Goal: Information Seeking & Learning: Learn about a topic

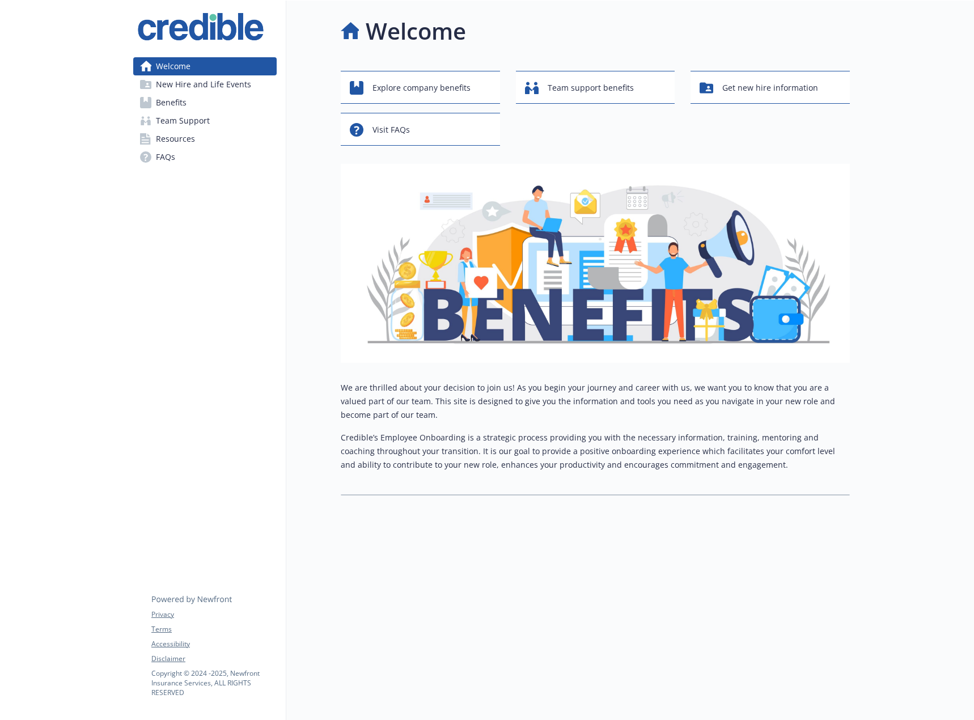
click at [202, 87] on span "New Hire and Life Events" at bounding box center [203, 84] width 95 height 18
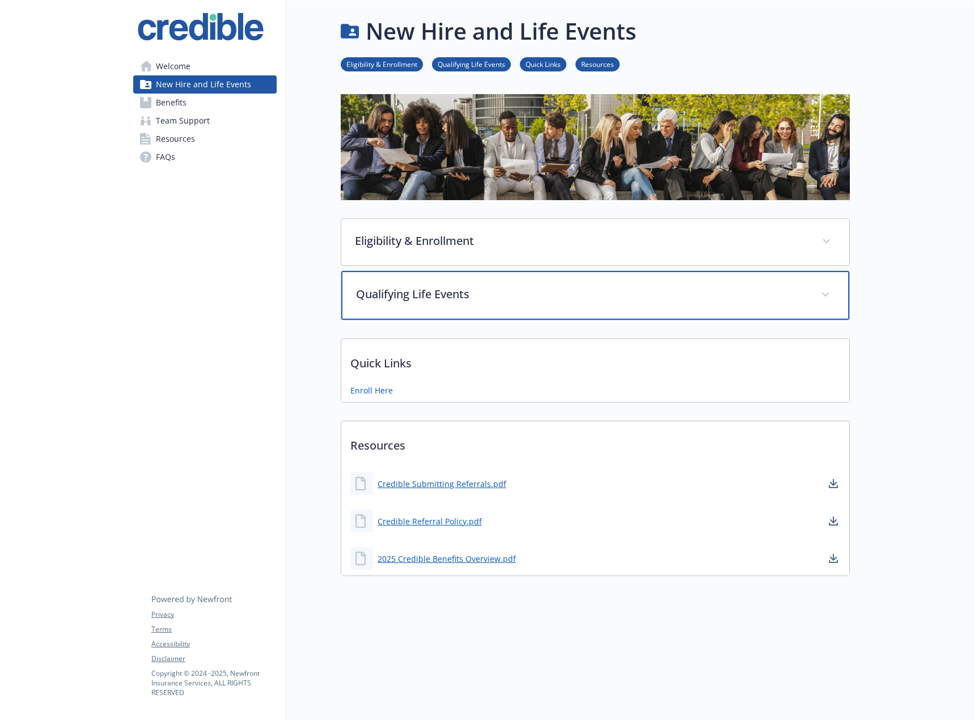
click at [507, 286] on p "Qualifying Life Events" at bounding box center [581, 294] width 451 height 17
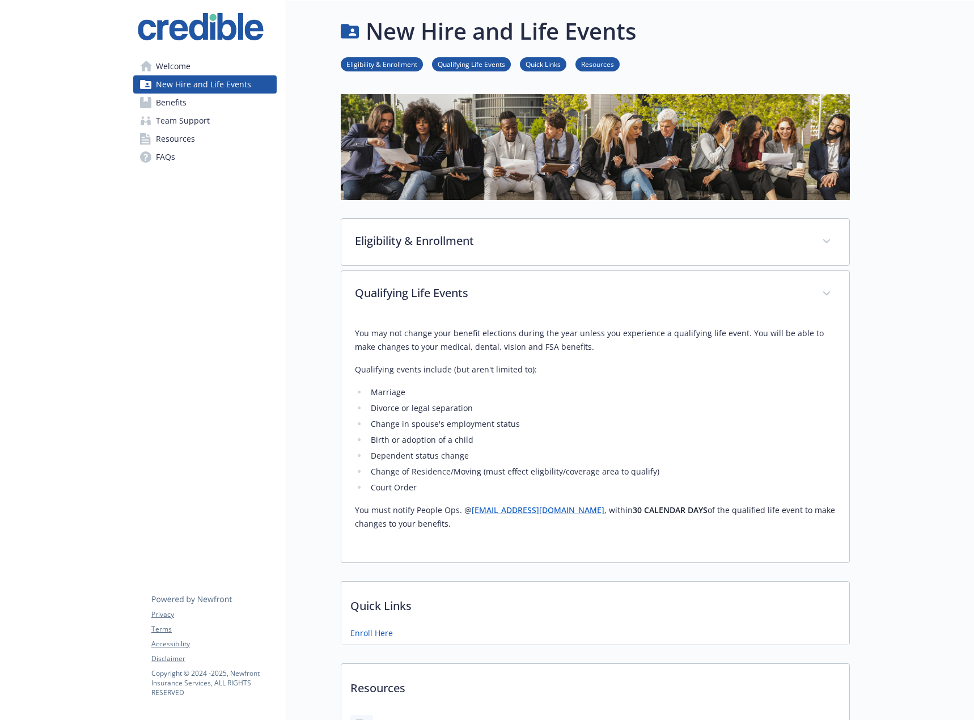
click at [178, 99] on span "Benefits" at bounding box center [171, 103] width 31 height 18
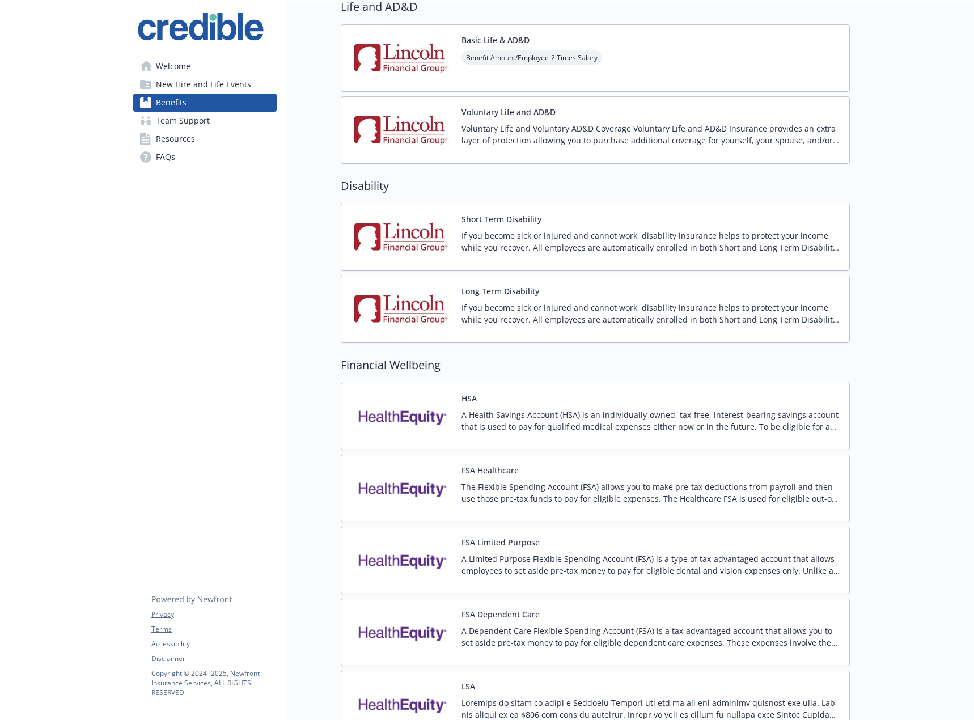
click at [197, 126] on span "Team Support" at bounding box center [183, 121] width 54 height 18
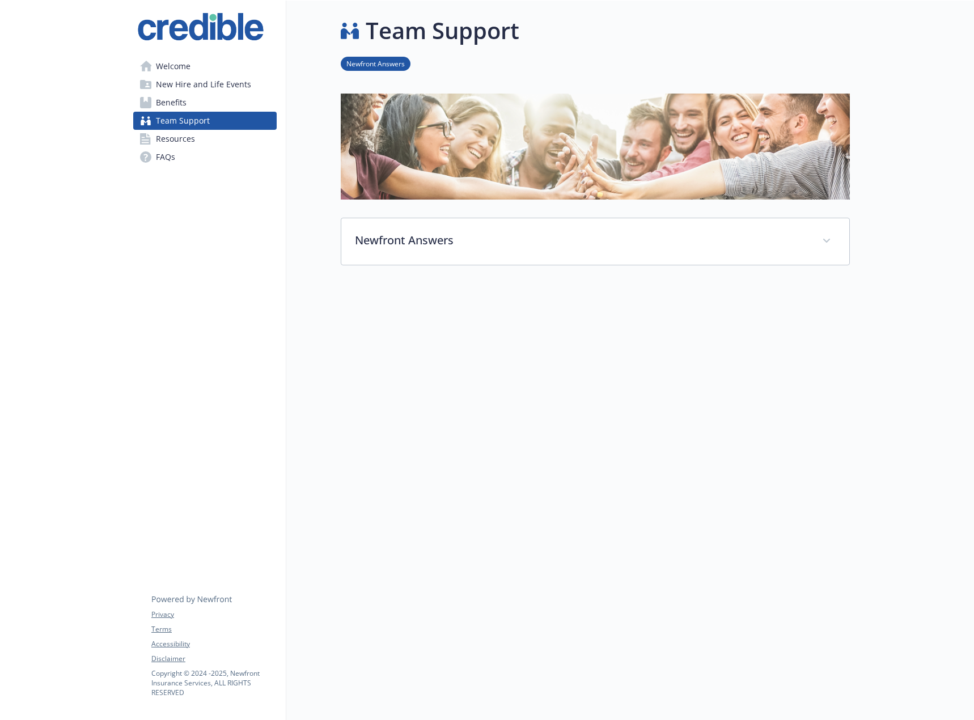
click at [196, 143] on link "Resources" at bounding box center [204, 139] width 143 height 18
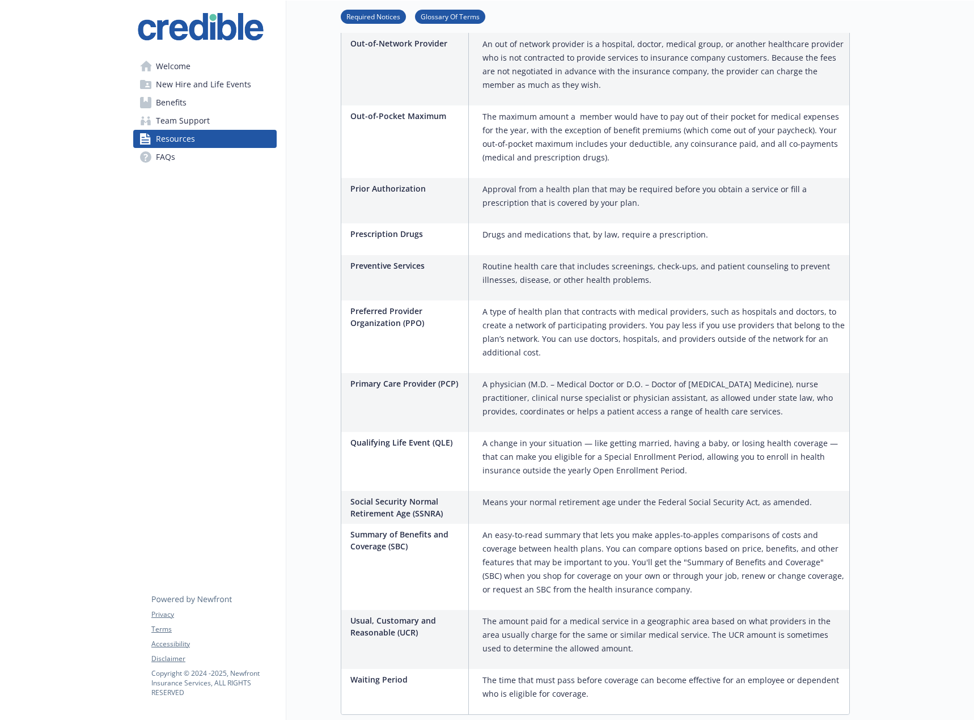
scroll to position [1697, 0]
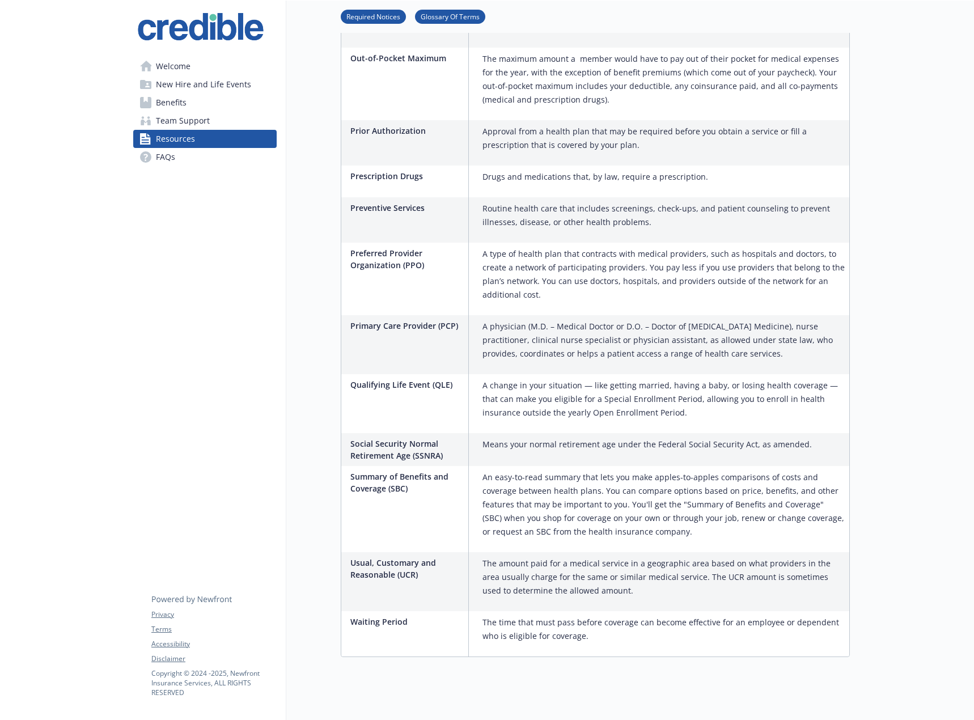
click at [177, 65] on span "Welcome" at bounding box center [173, 66] width 35 height 18
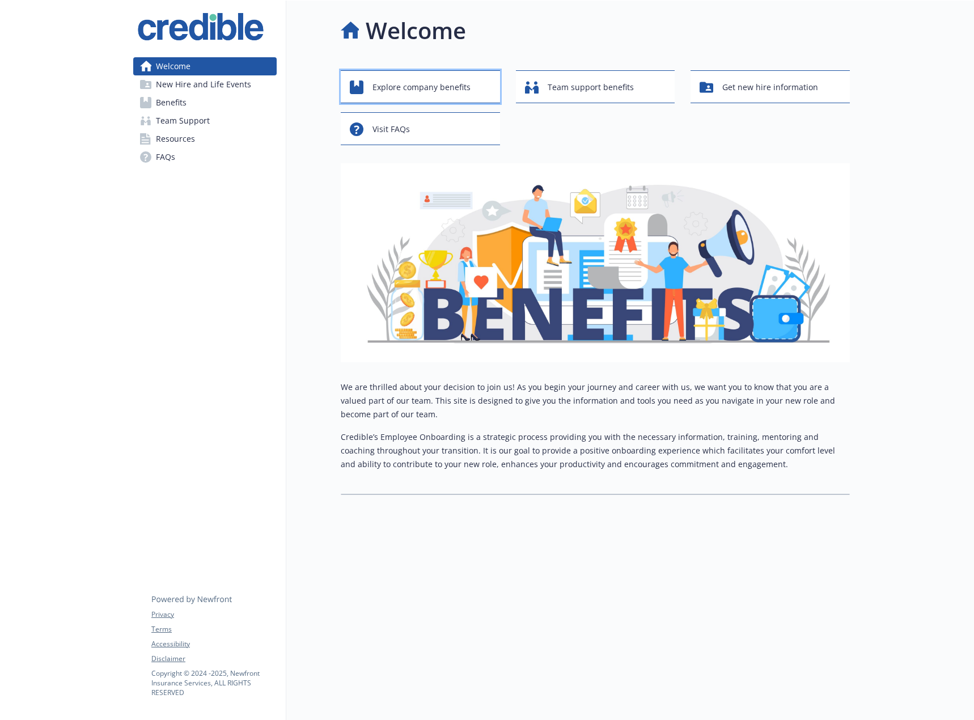
click at [439, 78] on span "Explore company benefits" at bounding box center [421, 88] width 98 height 22
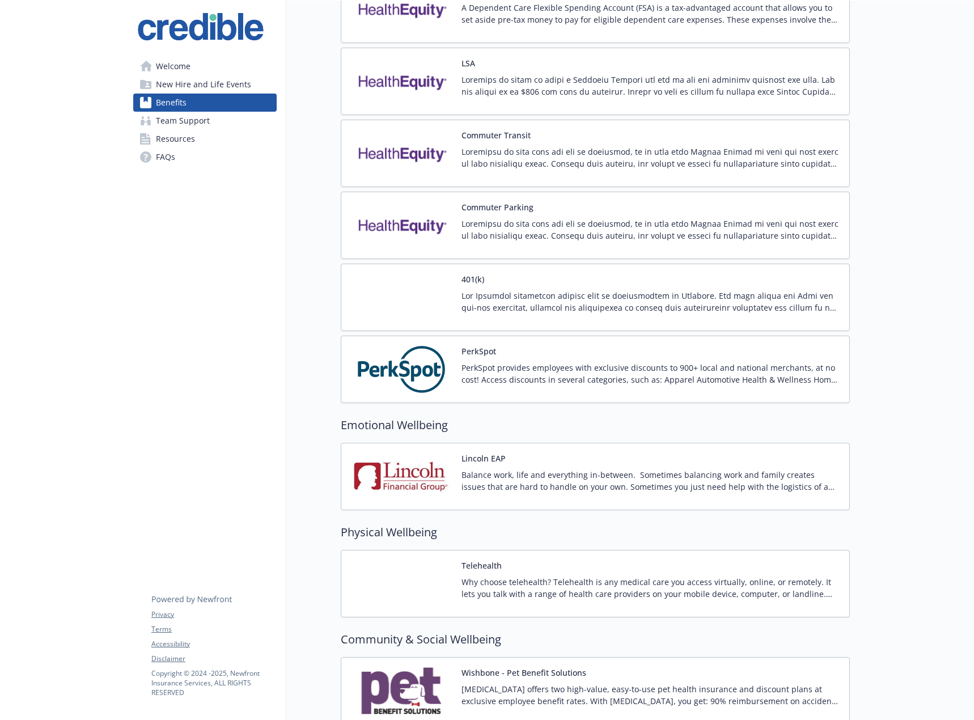
scroll to position [1285, 0]
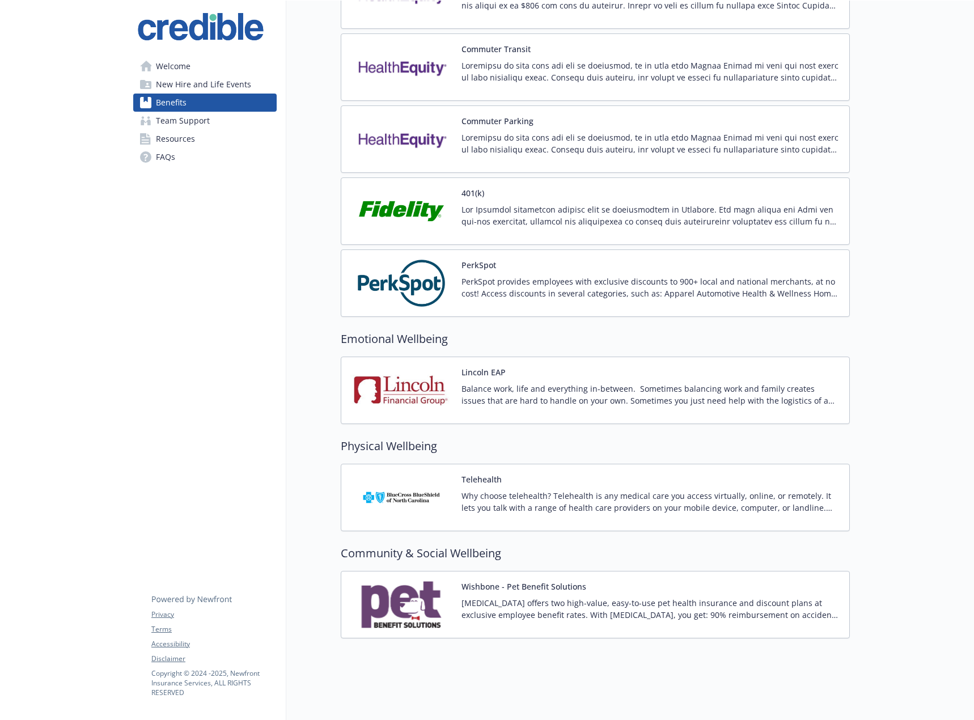
click at [182, 65] on span "Welcome" at bounding box center [173, 66] width 35 height 18
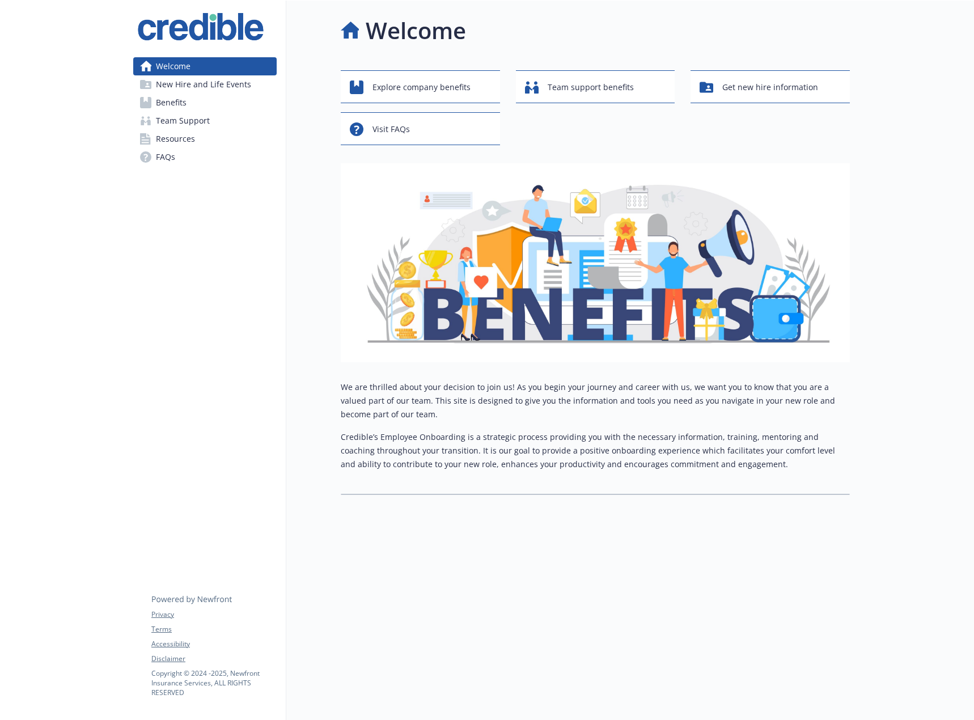
click at [189, 78] on span "New Hire and Life Events" at bounding box center [203, 84] width 95 height 18
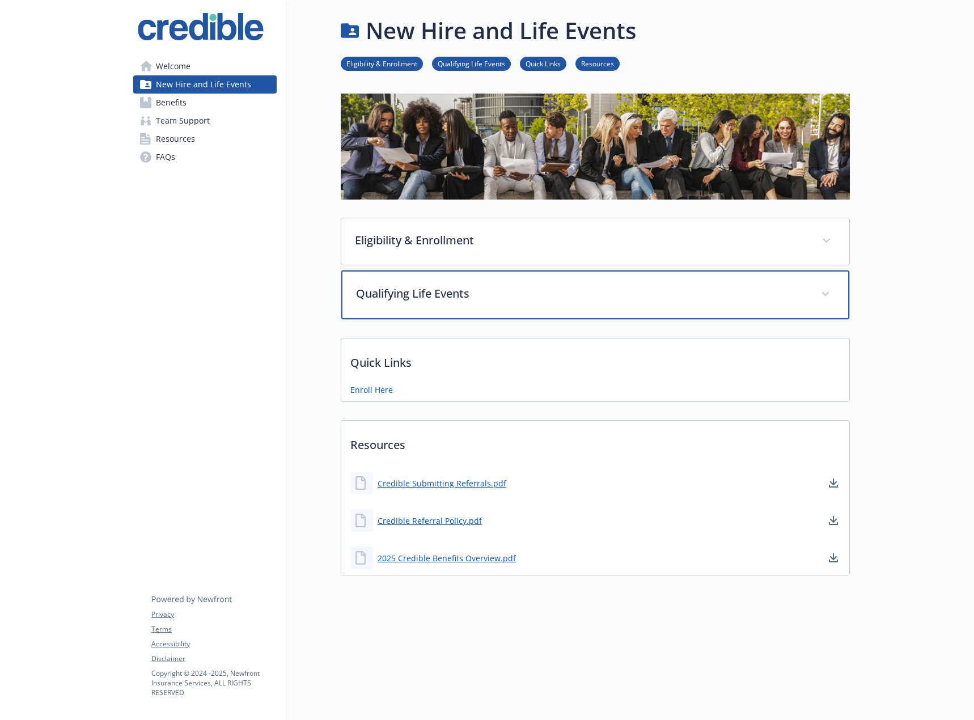
click at [493, 285] on p "Qualifying Life Events" at bounding box center [581, 293] width 451 height 17
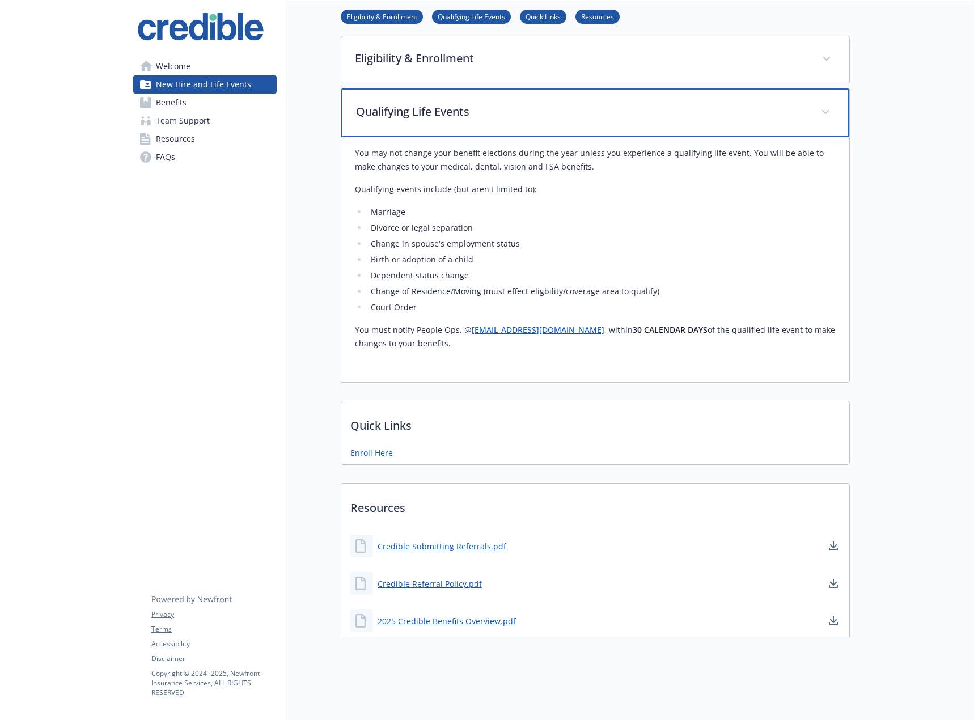
scroll to position [191, 0]
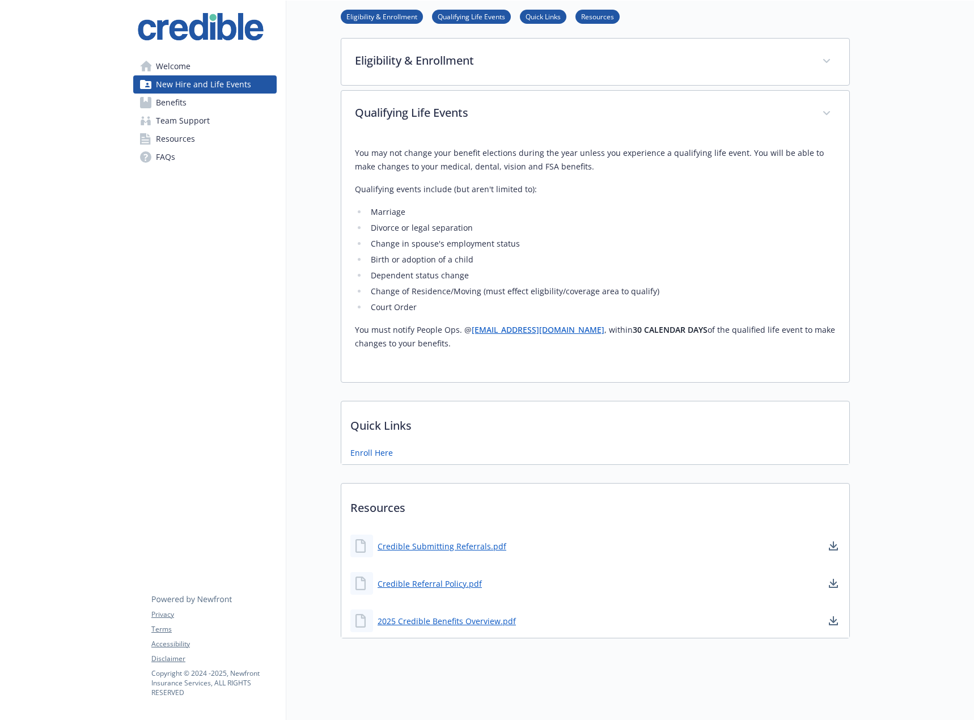
click at [162, 66] on span "Welcome" at bounding box center [173, 66] width 35 height 18
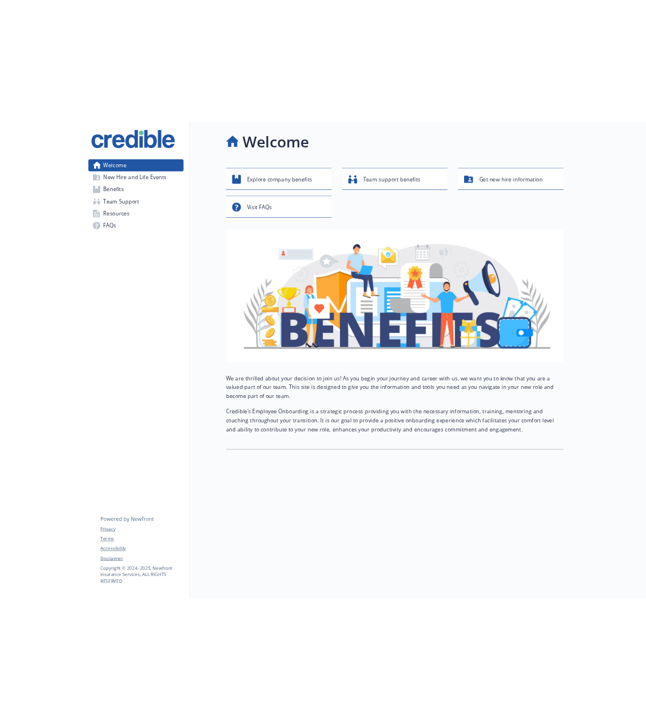
scroll to position [9, 0]
